Goal: Communication & Community: Answer question/provide support

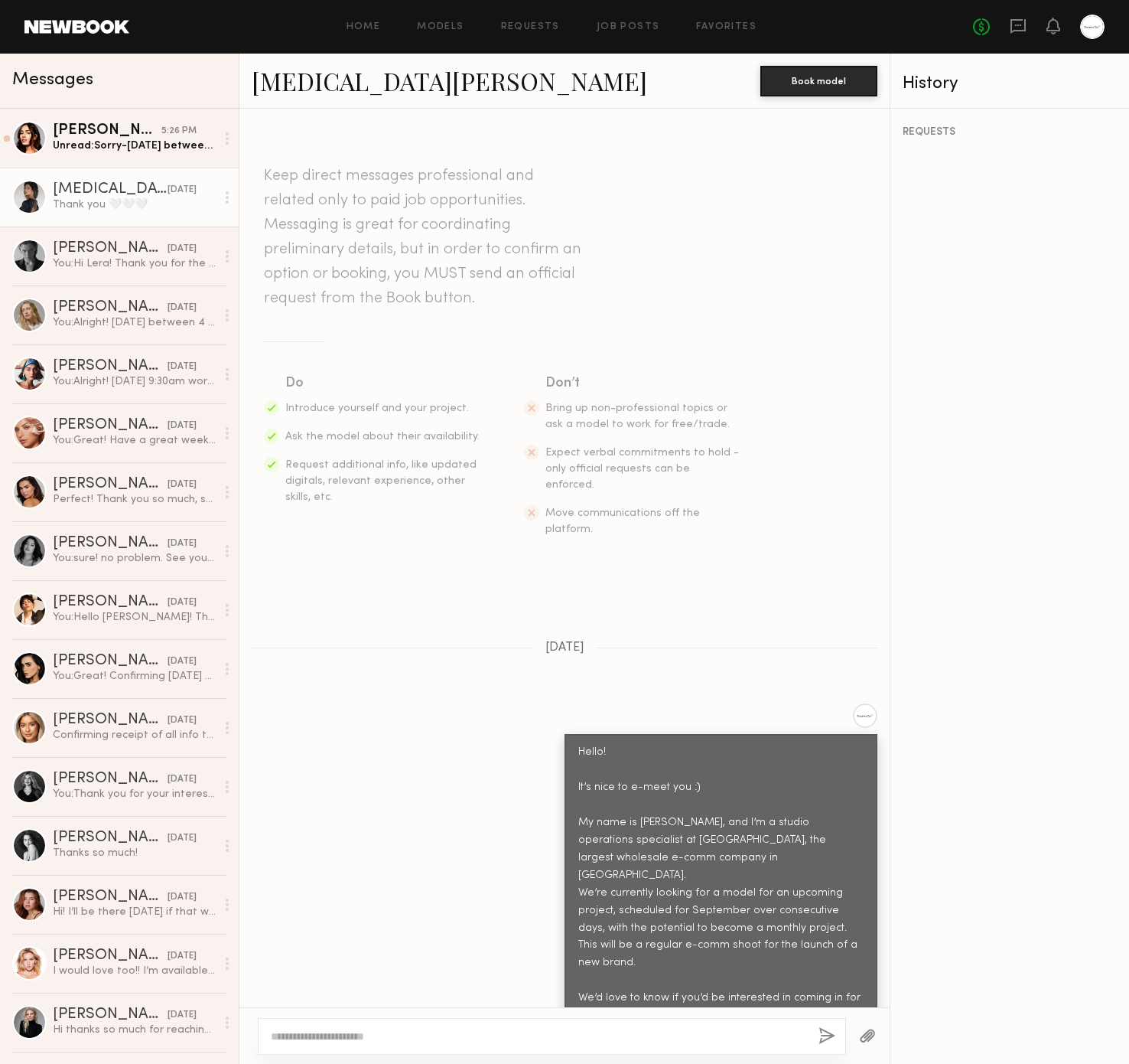
scroll to position [801, 0]
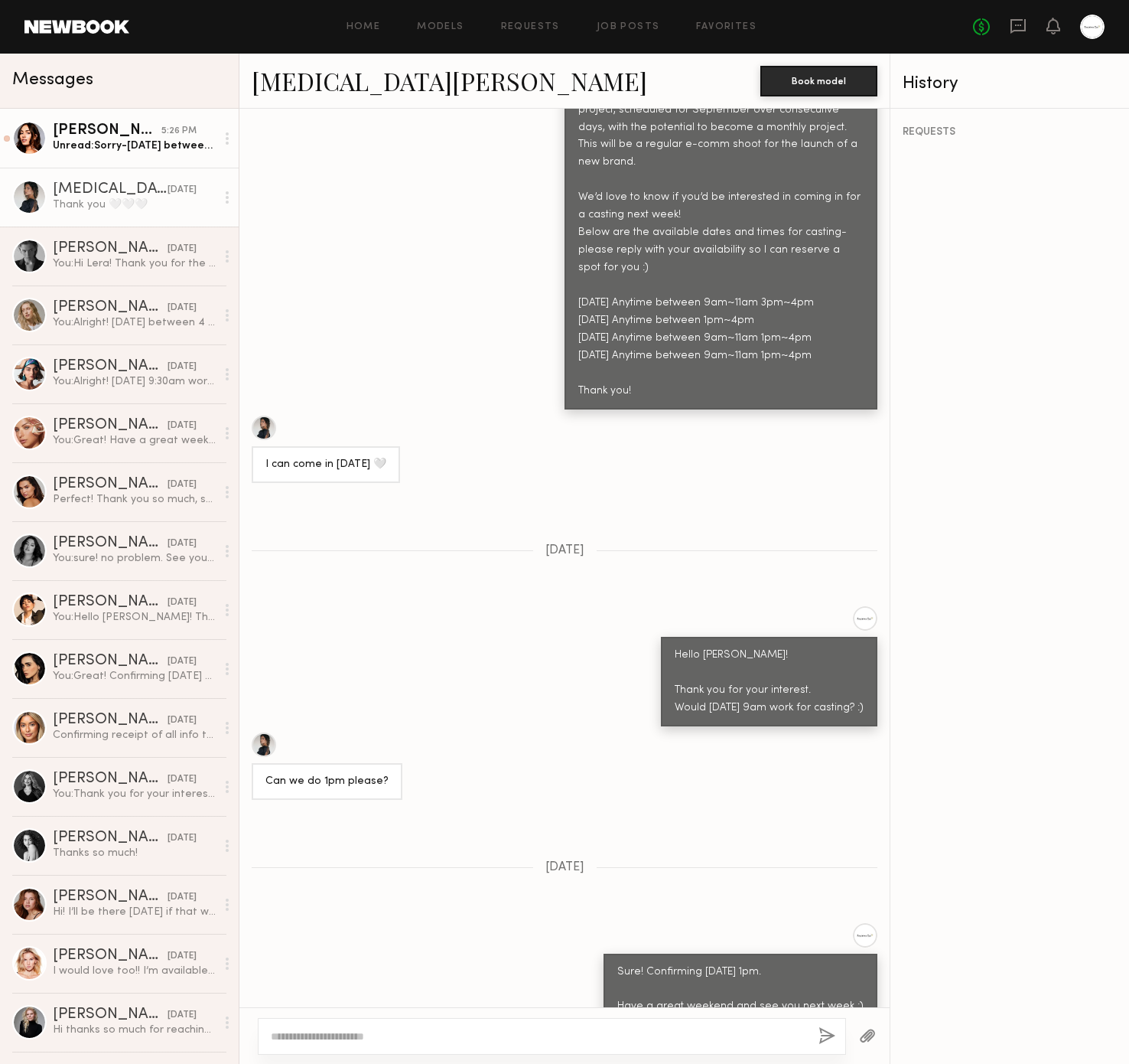
click at [143, 126] on div "[PERSON_NAME]" at bounding box center [107, 131] width 108 height 15
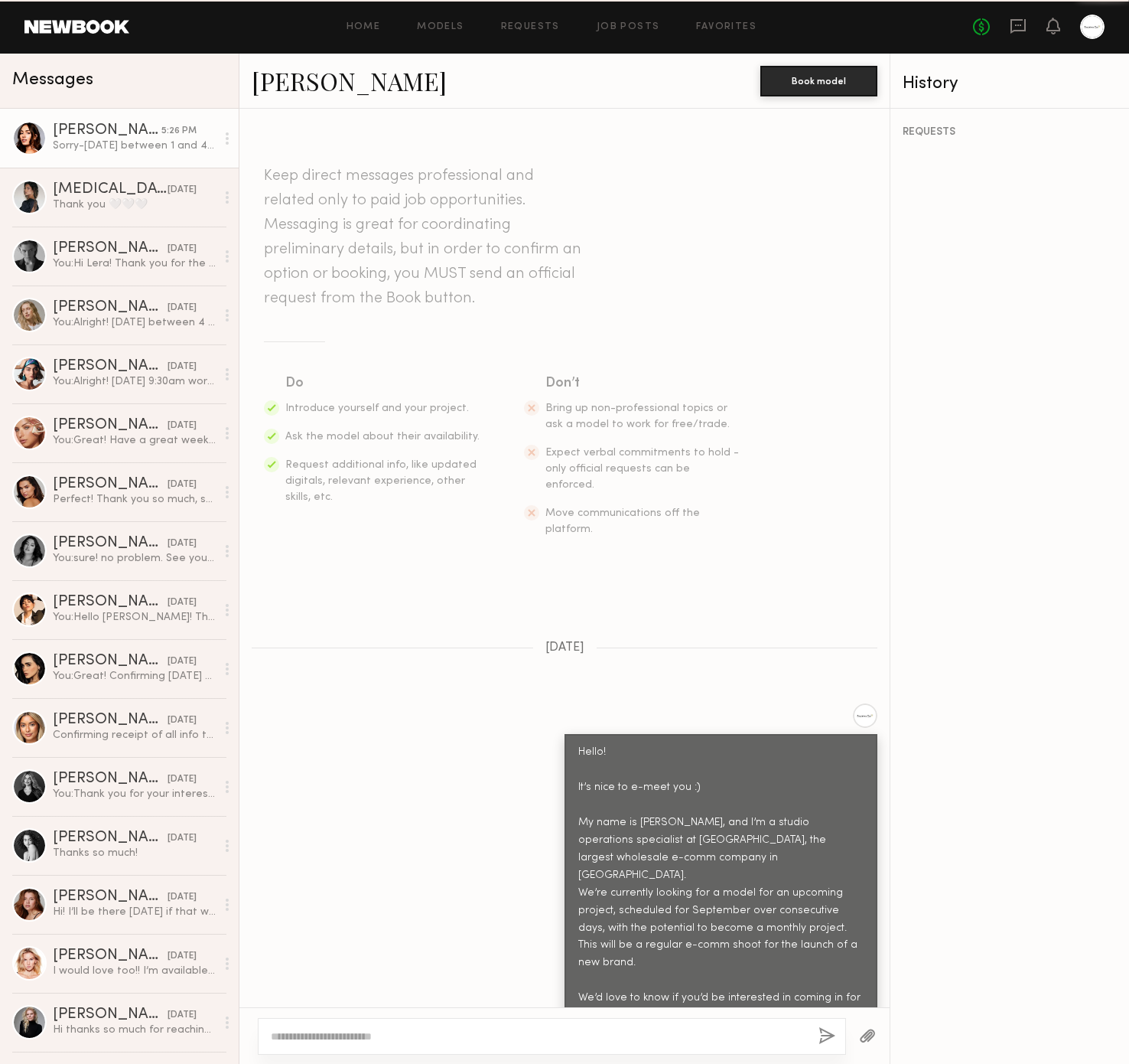
scroll to position [1386, 0]
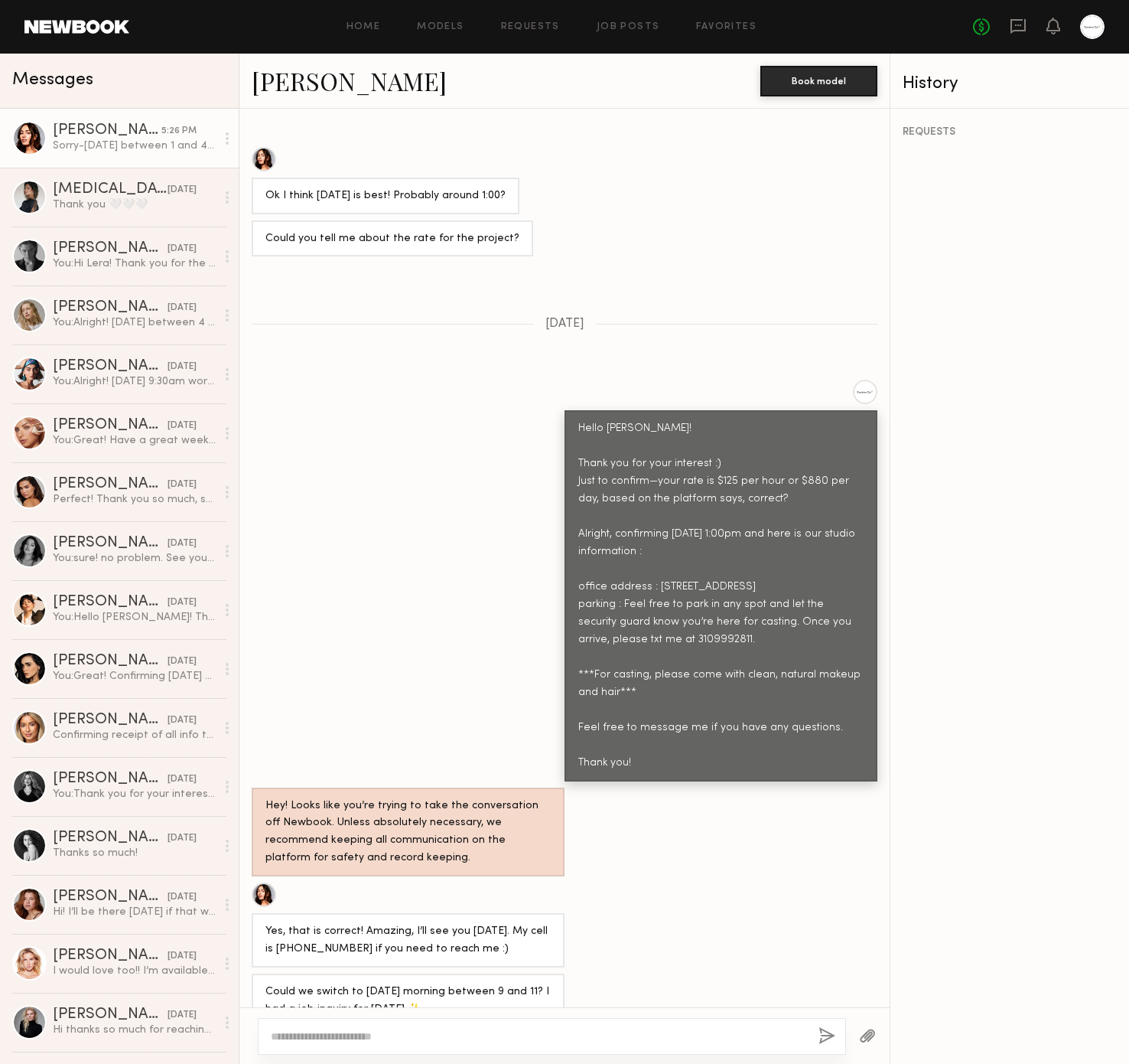
click at [718, 882] on div "Yes, that is correct! Amazing, I’ll see you [DATE]. My cell is [PHONE_NUMBER] i…" at bounding box center [564, 924] width 650 height 85
click at [519, 1039] on textarea at bounding box center [539, 1036] width 535 height 15
type textarea "*"
type textarea "**********"
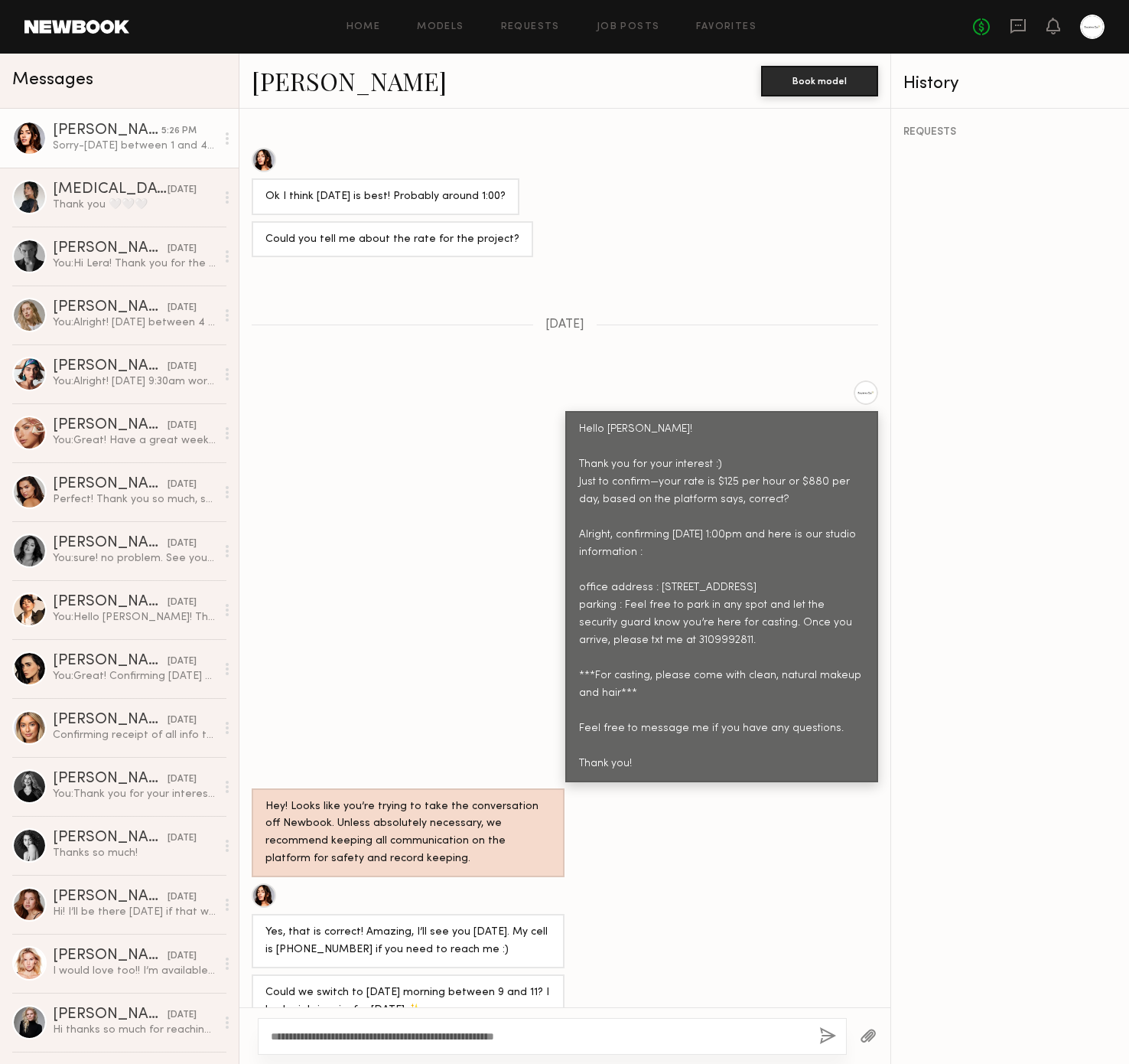
click at [829, 1038] on button "button" at bounding box center [827, 1036] width 17 height 19
